Goal: Information Seeking & Learning: Learn about a topic

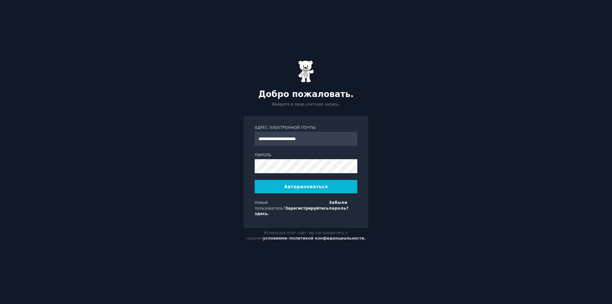
type input "**********"
click at [262, 189] on button "Авторизоваться" at bounding box center [306, 186] width 103 height 13
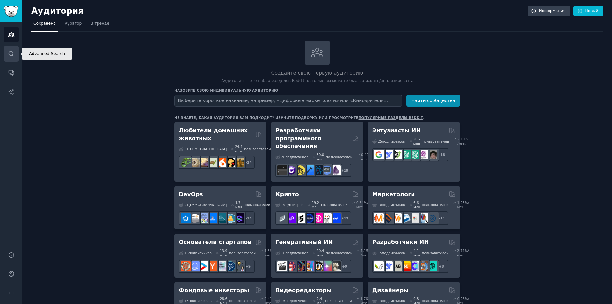
click at [11, 53] on icon "Боковая панель" at bounding box center [11, 53] width 7 height 7
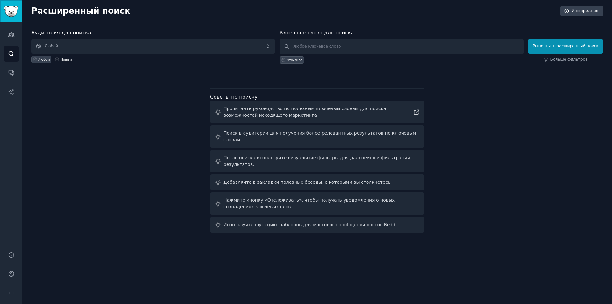
click at [10, 14] on img "Боковая панель" at bounding box center [11, 11] width 15 height 11
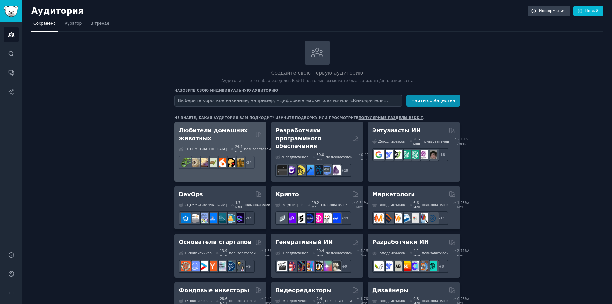
scroll to position [32, 0]
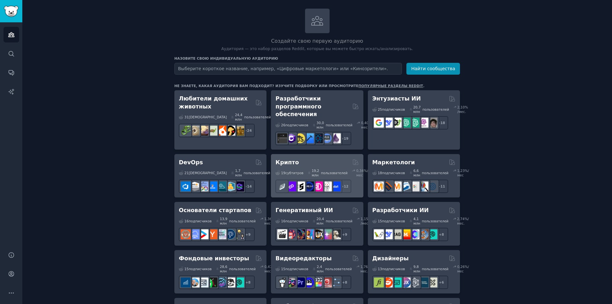
click at [304, 173] on div "19 субтитров ​ 19,2 млн пользователей 0,34 %/мес" at bounding box center [317, 172] width 83 height 9
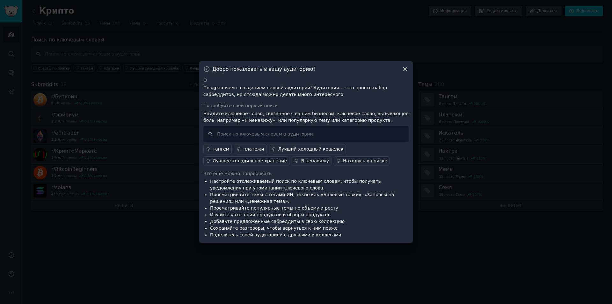
click at [403, 67] on icon at bounding box center [405, 69] width 7 height 7
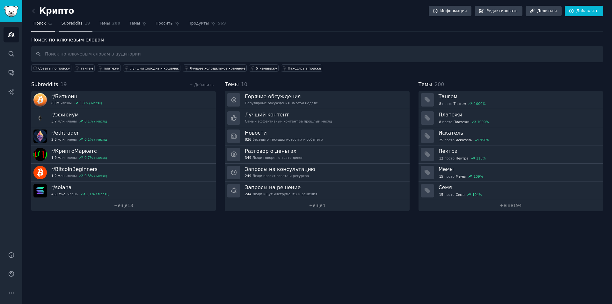
click at [74, 22] on font "Subreddits" at bounding box center [72, 23] width 21 height 4
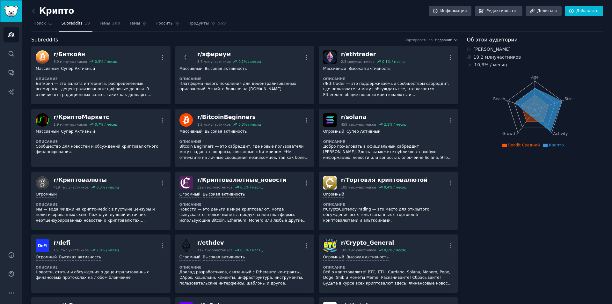
click at [11, 12] on img "Боковая панель" at bounding box center [11, 11] width 15 height 11
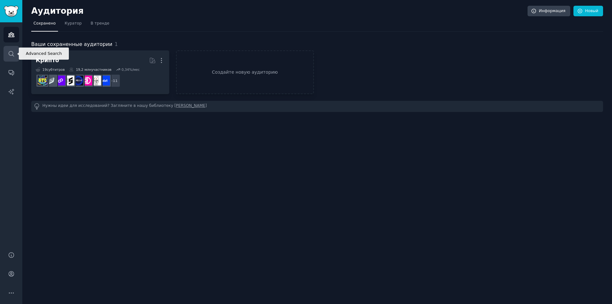
click at [9, 54] on icon "Боковая панель" at bounding box center [11, 53] width 5 height 5
